Goal: Task Accomplishment & Management: Manage account settings

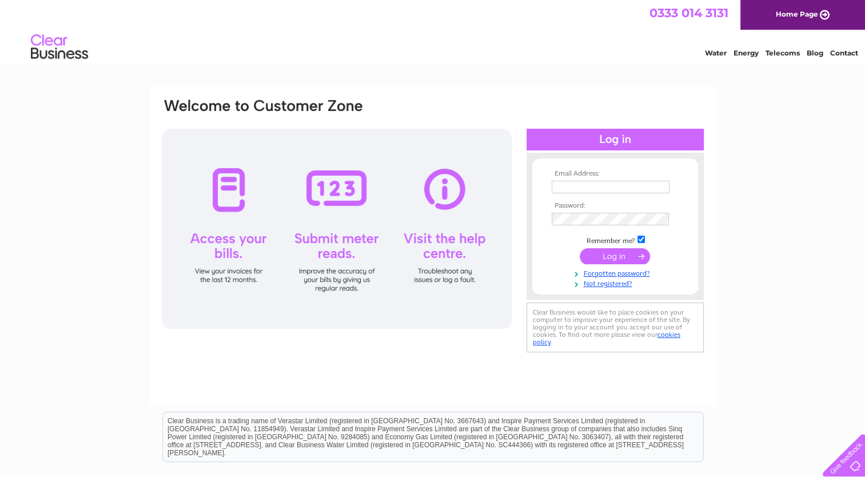
type input "stevenwatson1402@yahoo.co.uk"
click at [616, 255] on input "submit" at bounding box center [615, 256] width 70 height 16
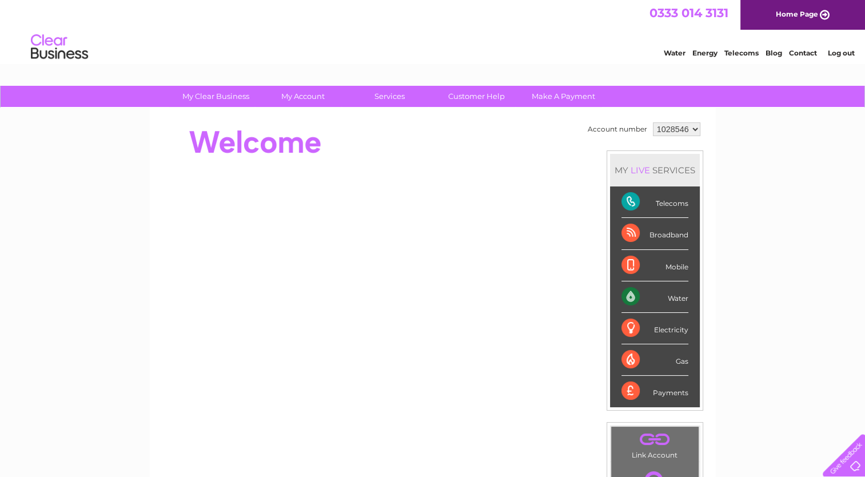
click at [654, 297] on div "Water" at bounding box center [655, 296] width 67 height 31
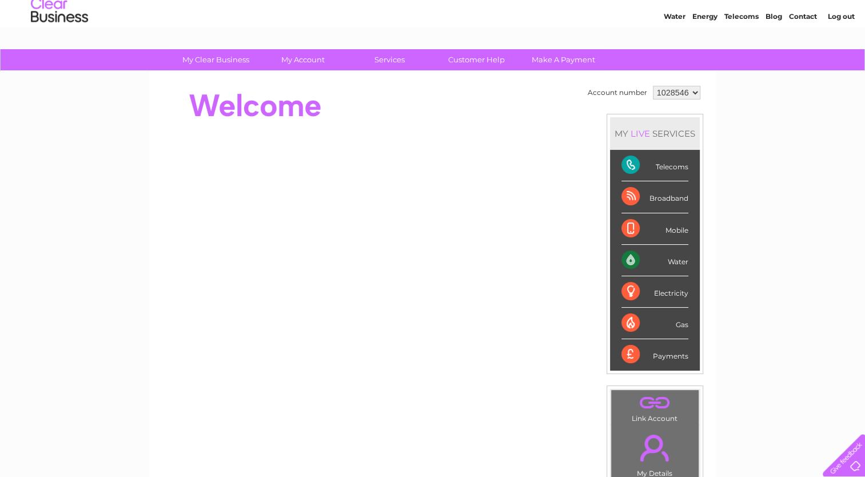
scroll to position [6, 0]
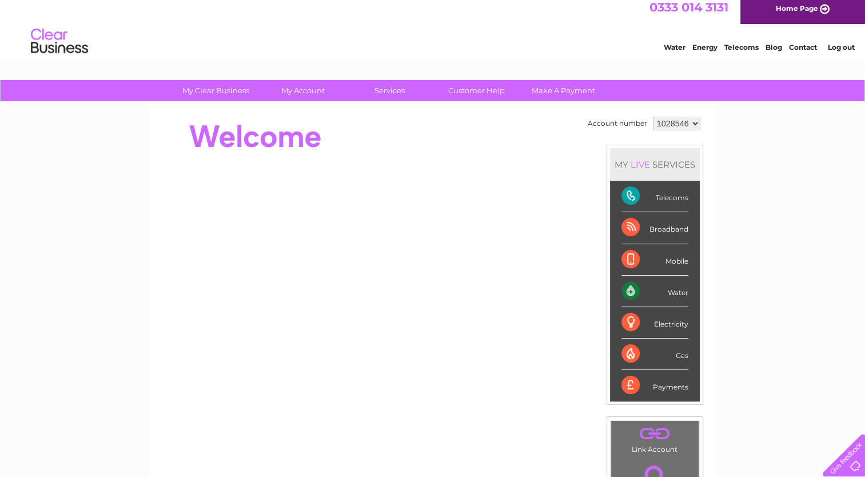
click at [672, 291] on div "Water" at bounding box center [655, 291] width 67 height 31
click at [630, 289] on div "Water" at bounding box center [655, 291] width 67 height 31
click at [656, 166] on div "MY LIVE SERVICES" at bounding box center [655, 164] width 90 height 33
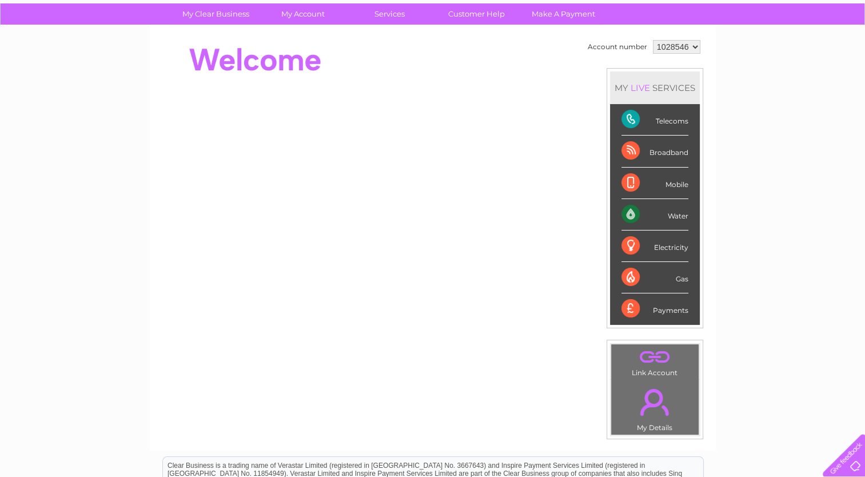
scroll to position [112, 0]
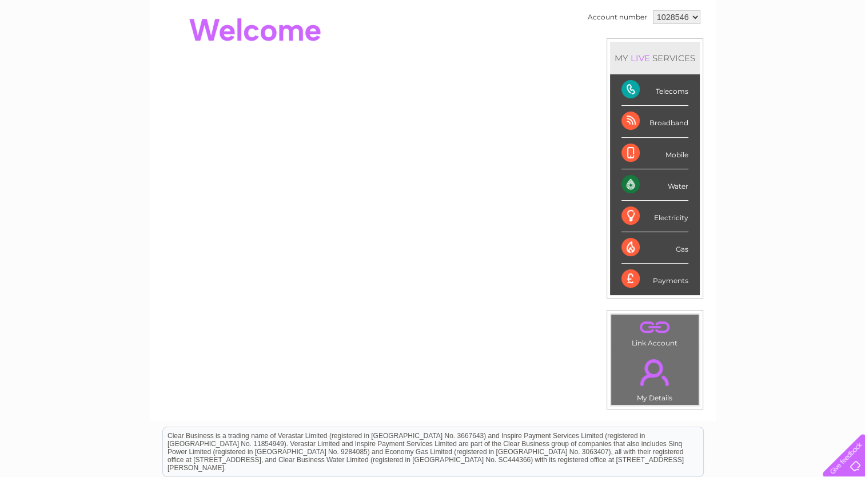
click at [651, 325] on link "." at bounding box center [655, 327] width 82 height 20
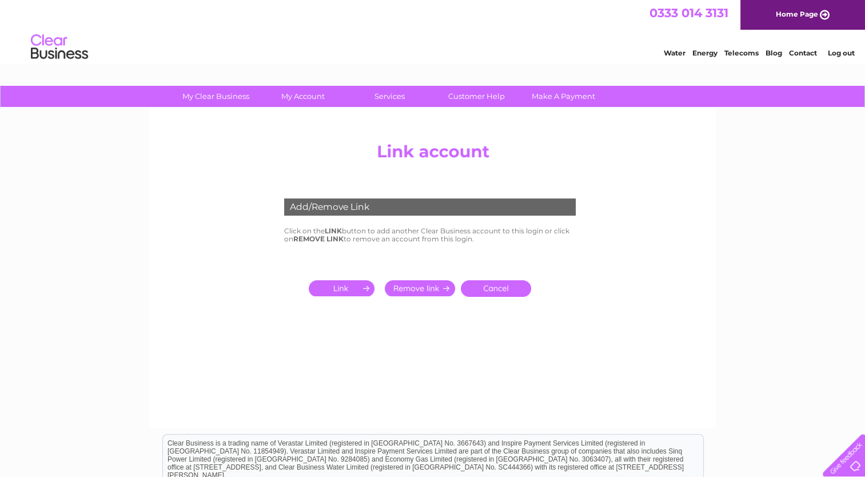
click at [352, 288] on input "submit" at bounding box center [344, 288] width 70 height 16
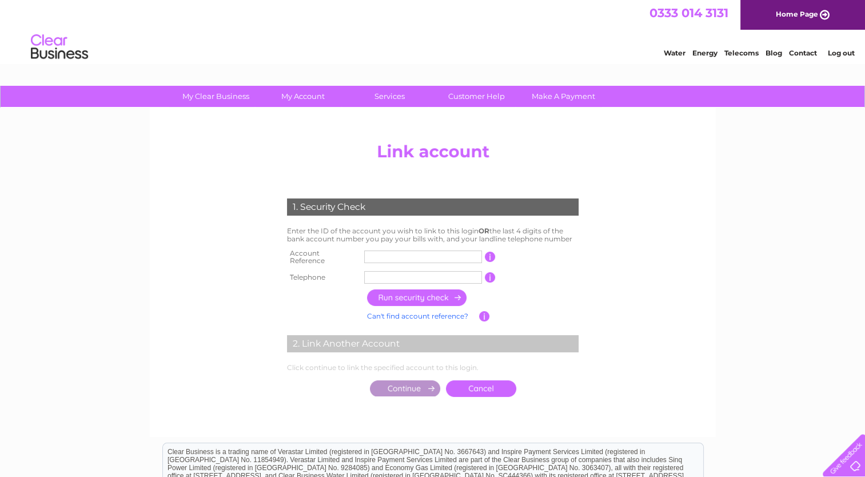
click at [490, 383] on link "Cancel" at bounding box center [481, 388] width 70 height 17
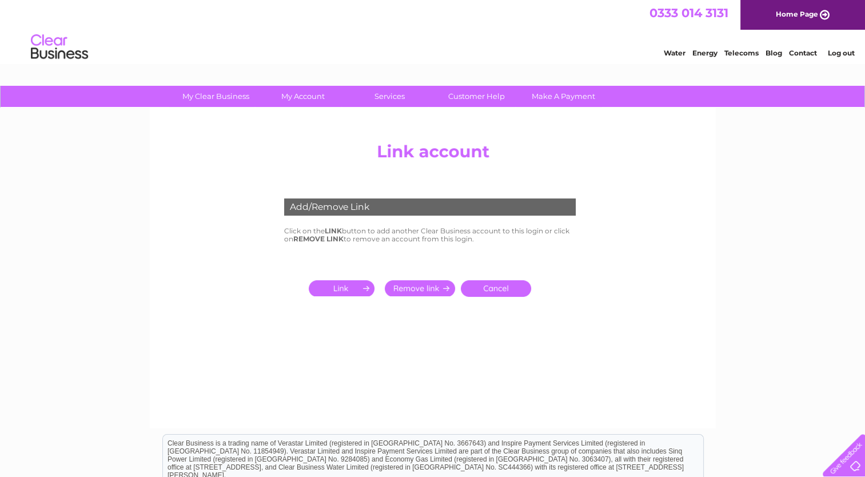
click at [503, 291] on link "Cancel" at bounding box center [496, 288] width 70 height 17
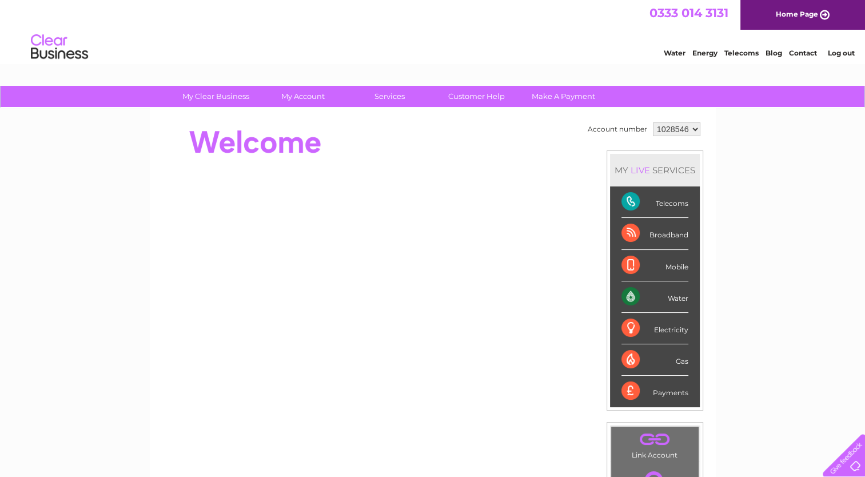
click at [628, 294] on div "Water" at bounding box center [655, 296] width 67 height 31
click at [642, 170] on div "LIVE" at bounding box center [640, 170] width 24 height 11
click at [668, 168] on div "MY LIVE SERVICES" at bounding box center [655, 170] width 90 height 33
click at [622, 168] on div "MY LIVE SERVICES" at bounding box center [655, 170] width 90 height 33
click at [643, 289] on div "Water" at bounding box center [655, 296] width 67 height 31
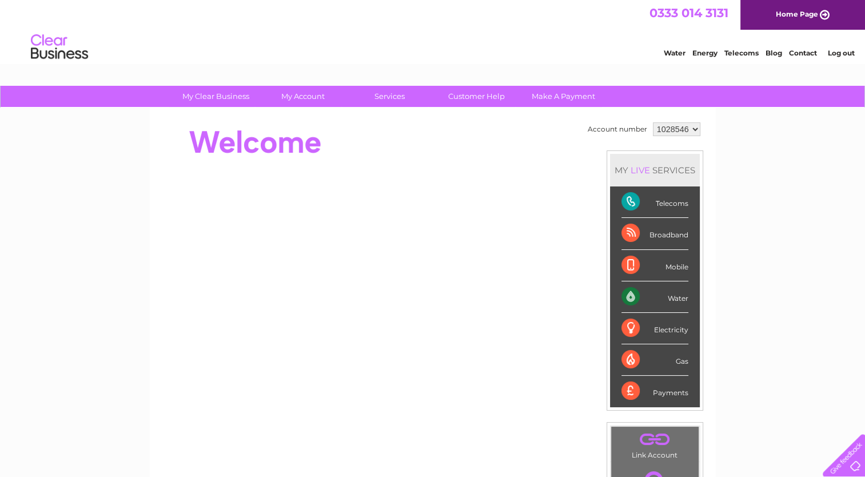
click at [640, 172] on div "LIVE" at bounding box center [640, 170] width 24 height 11
click at [654, 170] on div "MY LIVE SERVICES" at bounding box center [655, 170] width 90 height 33
drag, startPoint x: 663, startPoint y: 295, endPoint x: 650, endPoint y: 294, distance: 13.8
click at [650, 294] on div "Water" at bounding box center [655, 296] width 67 height 31
click at [675, 302] on div "Water" at bounding box center [655, 296] width 67 height 31
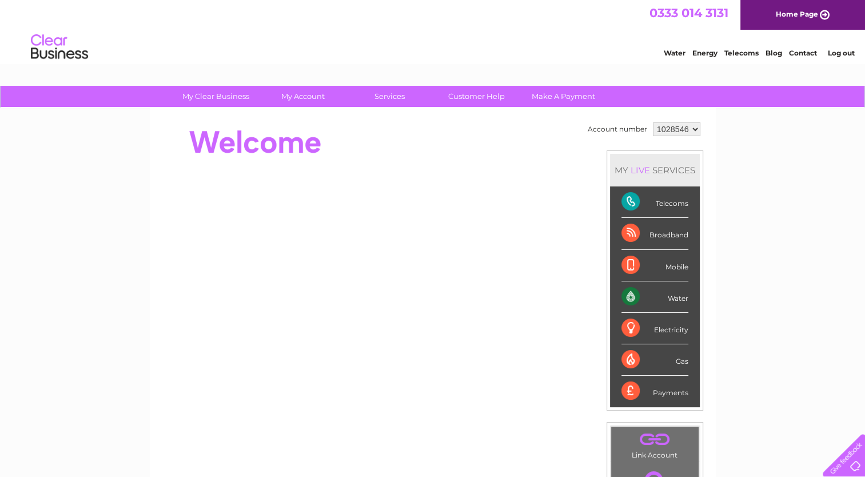
click at [675, 295] on div "Water" at bounding box center [655, 296] width 67 height 31
click at [668, 291] on div "Water" at bounding box center [655, 296] width 67 height 31
click at [656, 170] on div "MY LIVE SERVICES" at bounding box center [655, 170] width 90 height 33
click at [678, 295] on div "Water" at bounding box center [655, 296] width 67 height 31
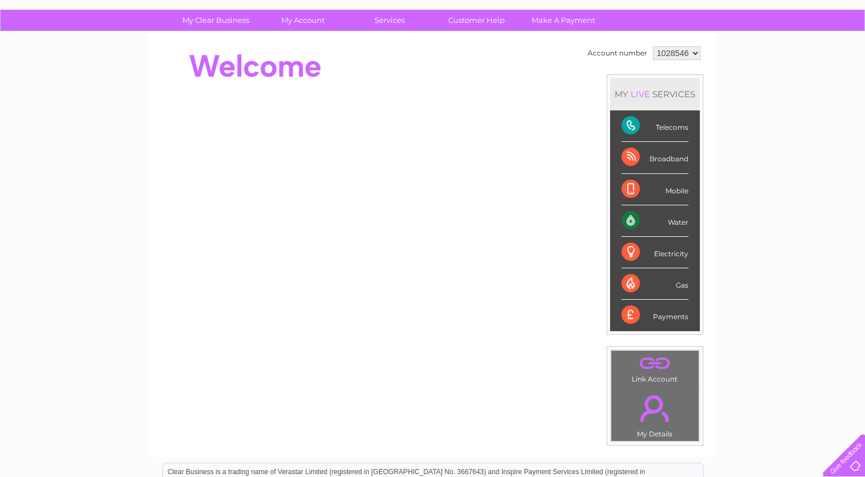
scroll to position [99, 0]
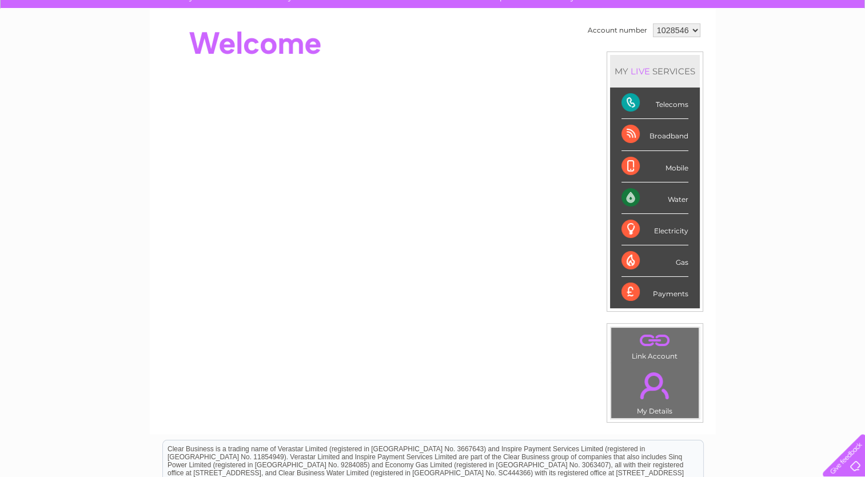
click at [634, 66] on div "LIVE" at bounding box center [640, 71] width 24 height 11
click at [647, 196] on div "Water" at bounding box center [655, 197] width 67 height 31
click at [648, 292] on div "Payments" at bounding box center [655, 292] width 67 height 31
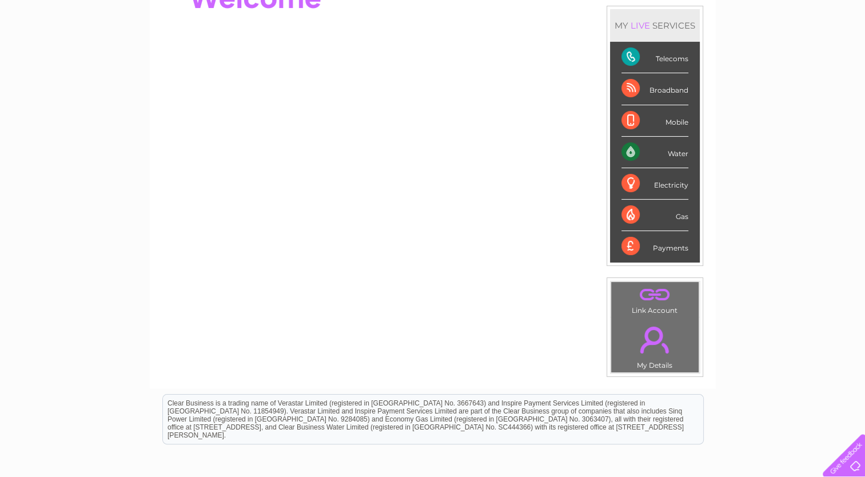
scroll to position [106, 0]
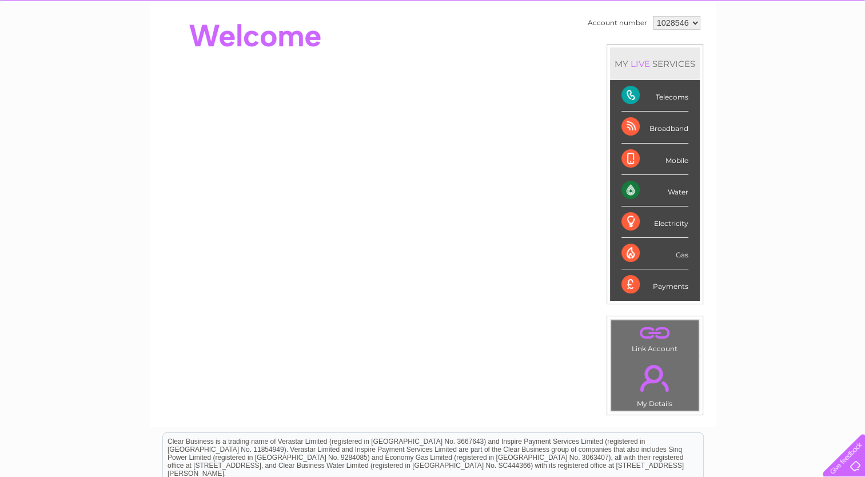
click at [682, 70] on div "MY LIVE SERVICES" at bounding box center [655, 63] width 90 height 33
click at [631, 185] on div "Water" at bounding box center [655, 190] width 67 height 31
click at [642, 186] on div "Water" at bounding box center [655, 190] width 67 height 31
click at [669, 58] on div "MY LIVE SERVICES" at bounding box center [655, 63] width 90 height 33
click at [678, 188] on div "Water" at bounding box center [655, 190] width 67 height 31
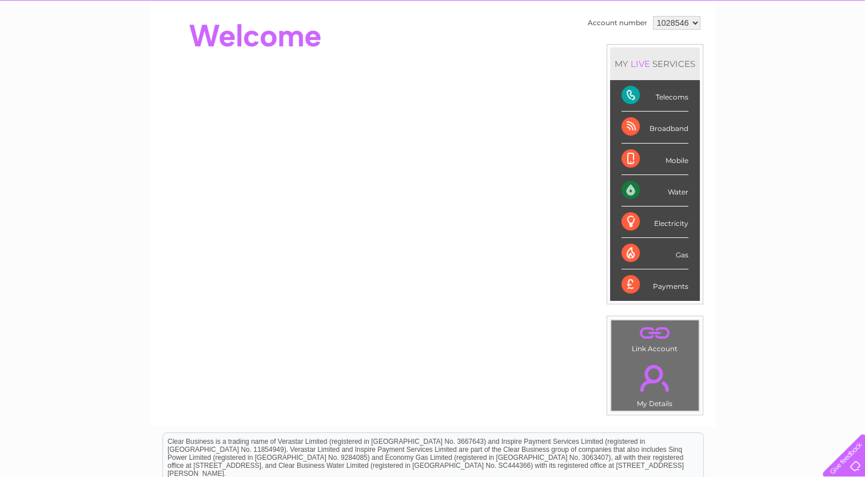
click at [678, 188] on div "Water" at bounding box center [655, 190] width 67 height 31
drag, startPoint x: 678, startPoint y: 188, endPoint x: 794, endPoint y: 240, distance: 127.2
click at [794, 240] on div "My Clear Business Login Details My Details My Preferences Link Account My Accou…" at bounding box center [432, 300] width 865 height 643
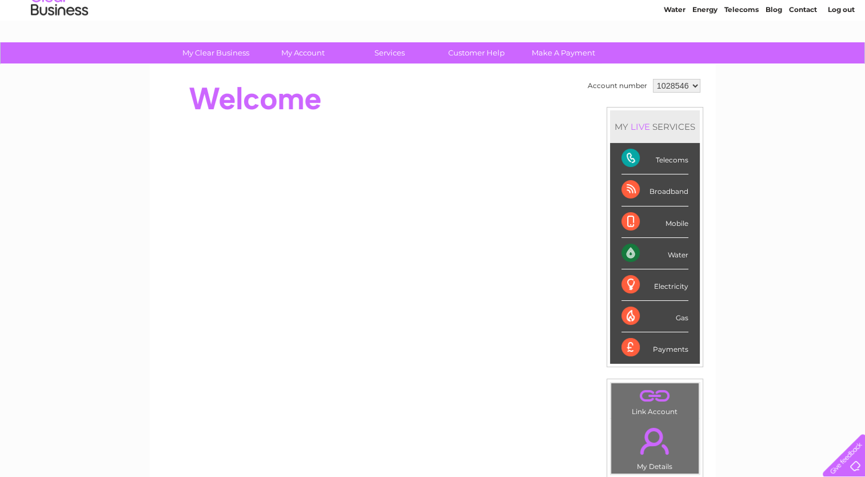
scroll to position [0, 0]
